Goal: Information Seeking & Learning: Learn about a topic

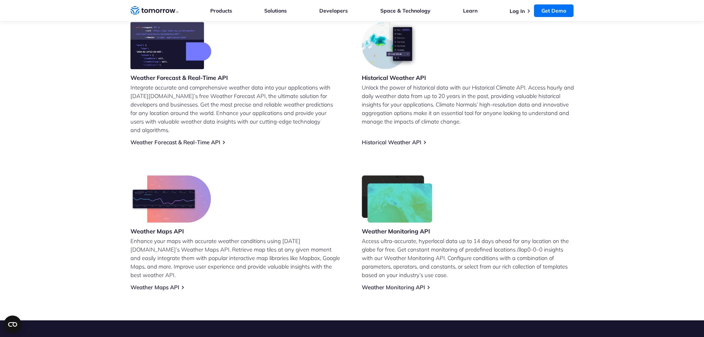
scroll to position [318, 0]
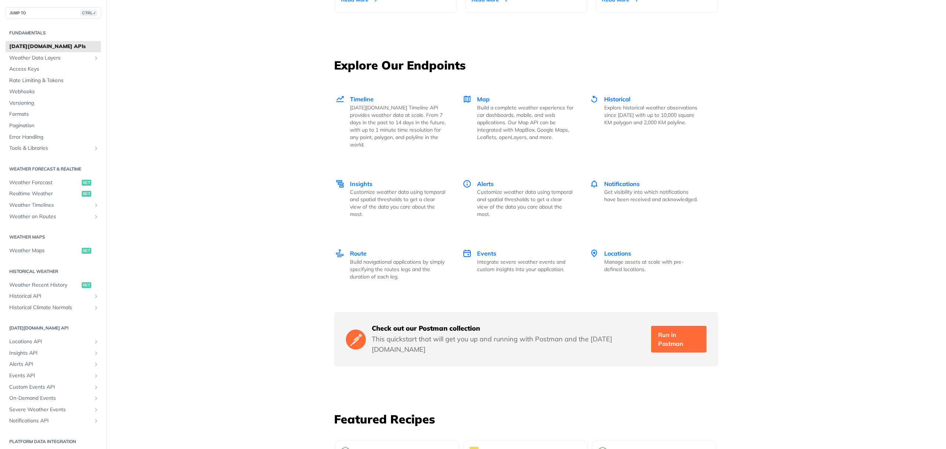
scroll to position [972, 0]
click at [41, 58] on span "Weather Data Layers" at bounding box center [50, 57] width 82 height 7
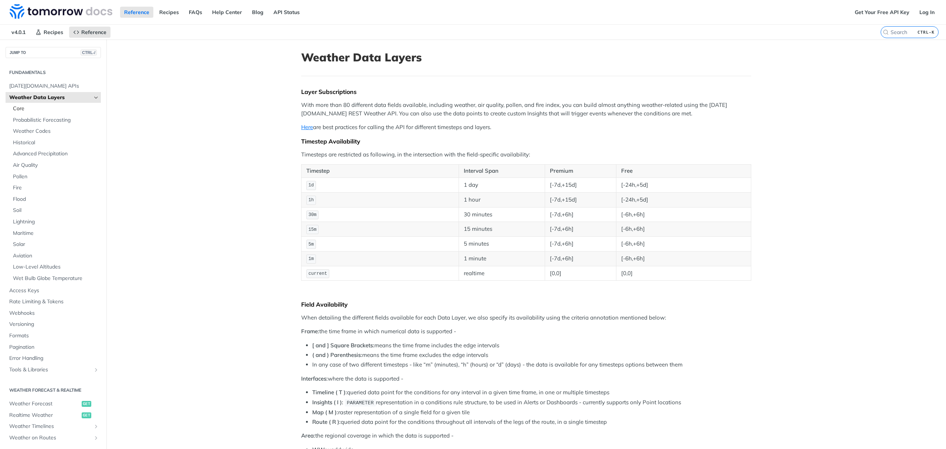
click at [31, 109] on span "Core" at bounding box center [56, 108] width 86 height 7
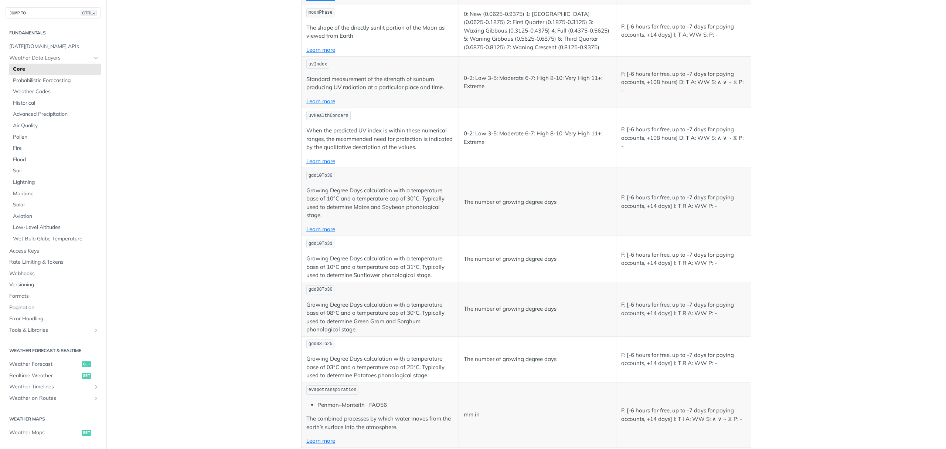
scroll to position [2059, 0]
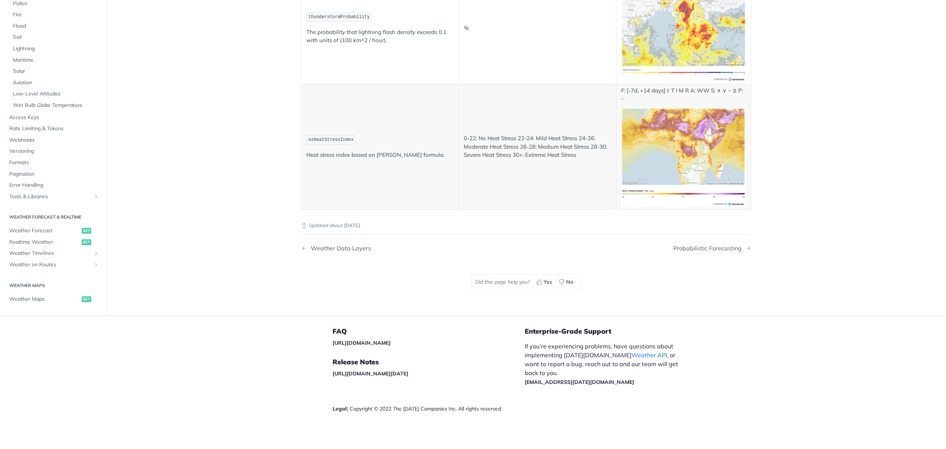
scroll to position [3825, 0]
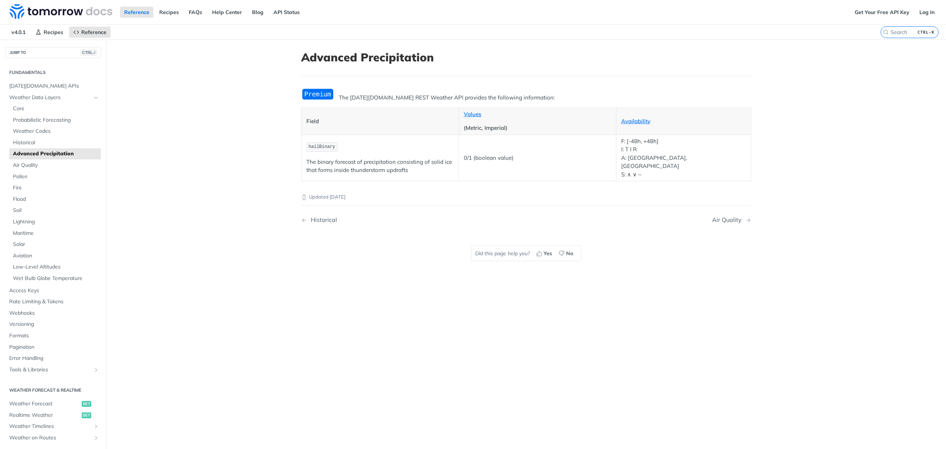
scroll to position [1, 0]
click at [45, 130] on span "Weather Codes" at bounding box center [56, 130] width 86 height 7
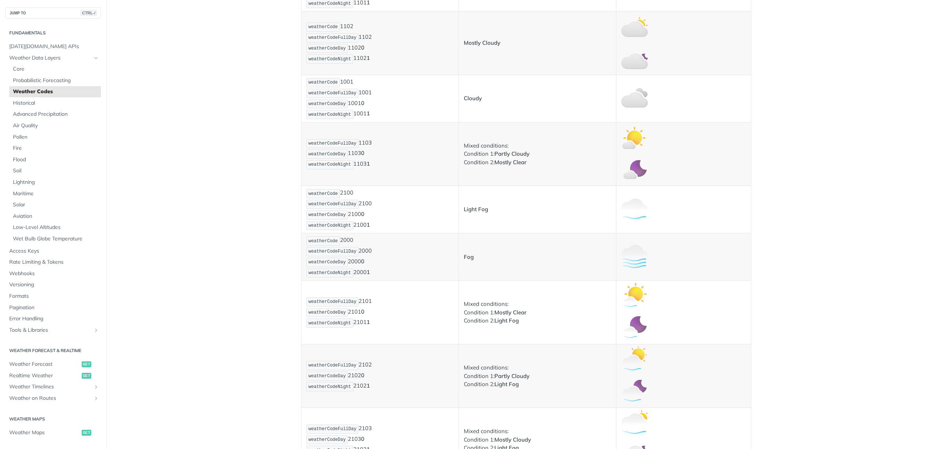
scroll to position [335, 0]
click at [24, 67] on span "Core" at bounding box center [56, 68] width 86 height 7
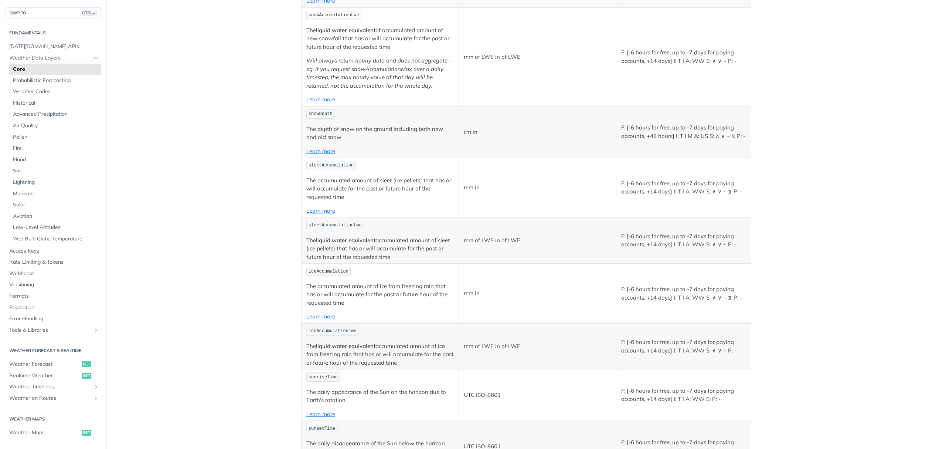
scroll to position [1386, 0]
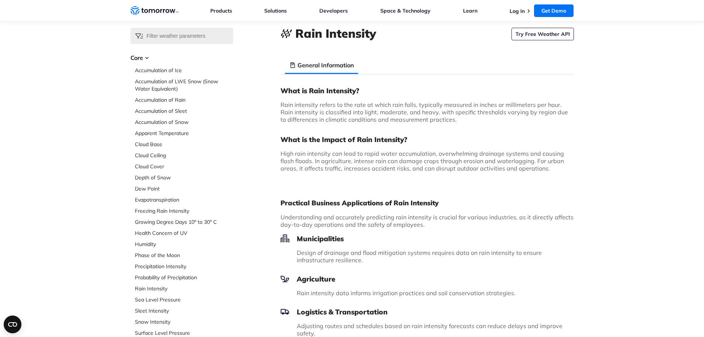
scroll to position [30, 0]
click at [159, 69] on link "Accumulation of Ice" at bounding box center [184, 69] width 98 height 7
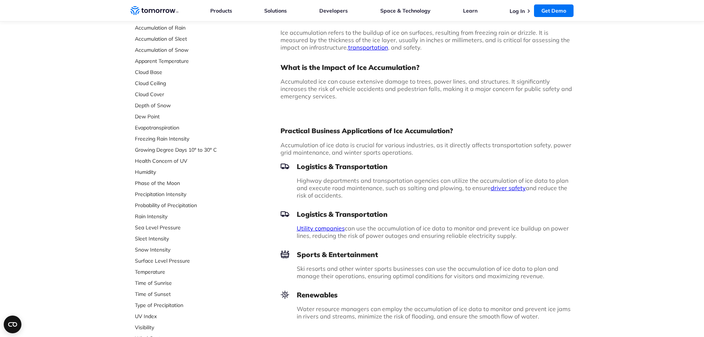
scroll to position [102, 0]
click at [153, 174] on link "Humidity" at bounding box center [184, 171] width 98 height 7
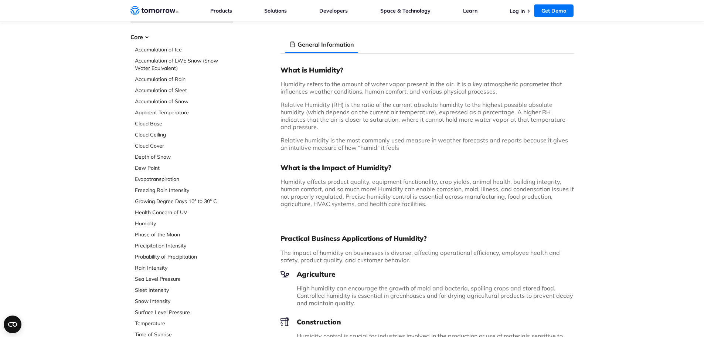
scroll to position [36, 0]
